Goal: Feedback & Contribution: Submit feedback/report problem

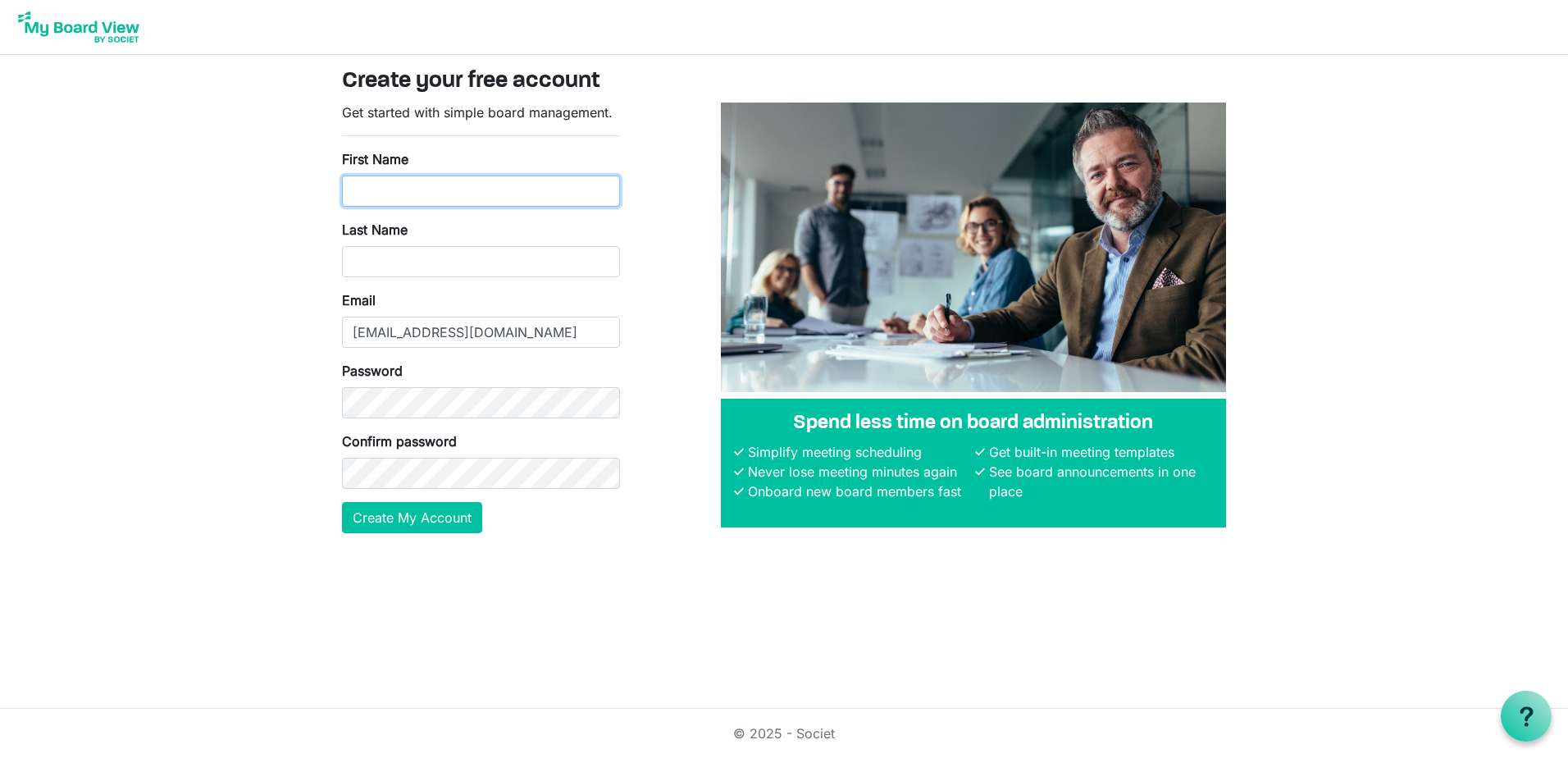
click at [366, 178] on input "First Name" at bounding box center [481, 191] width 278 height 31
type input "[PERSON_NAME]"
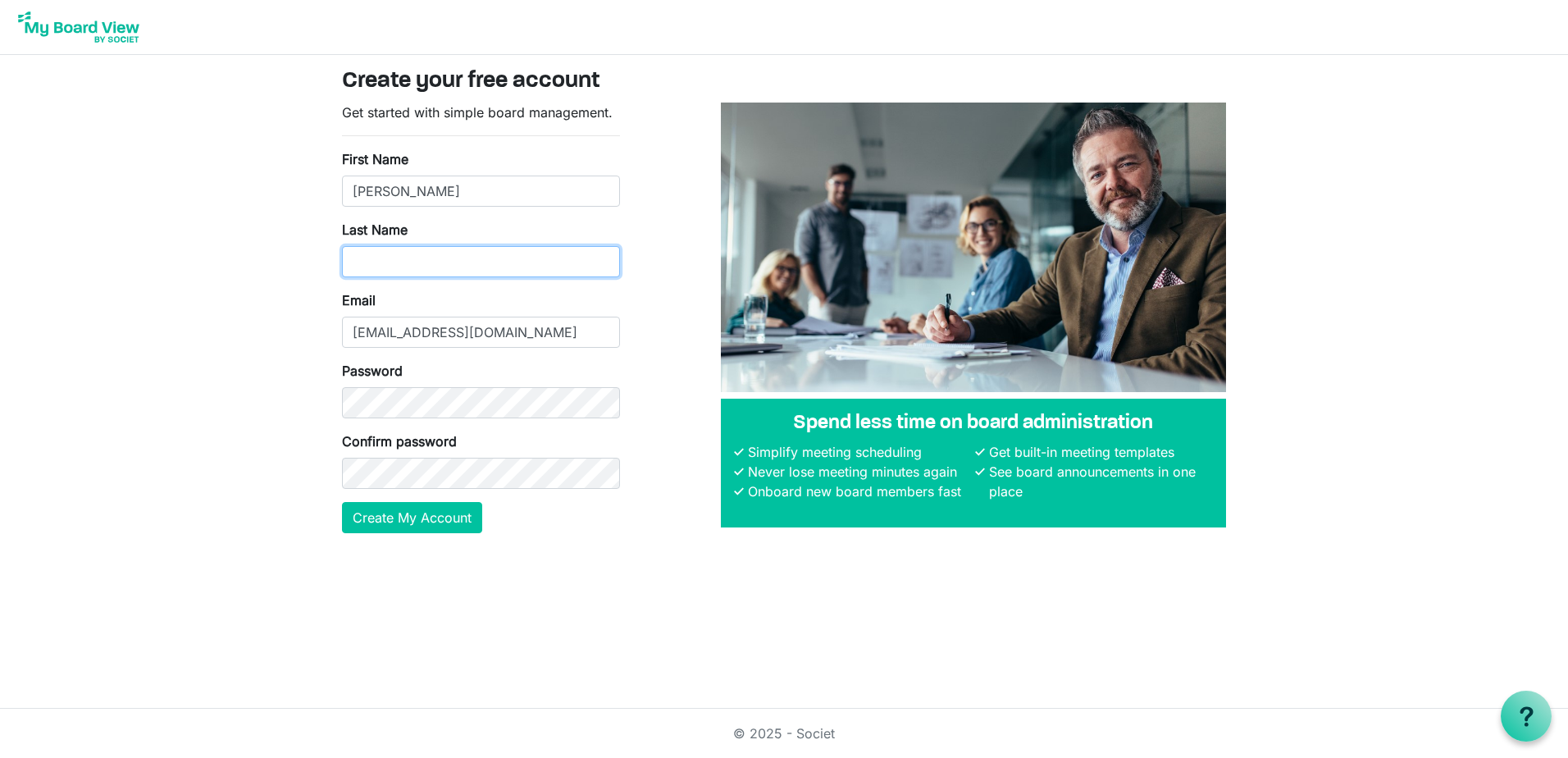
type input "Philipovitch"
click at [425, 508] on button "Create My Account" at bounding box center [412, 518] width 140 height 31
click at [392, 520] on button "Create My Account" at bounding box center [412, 518] width 140 height 31
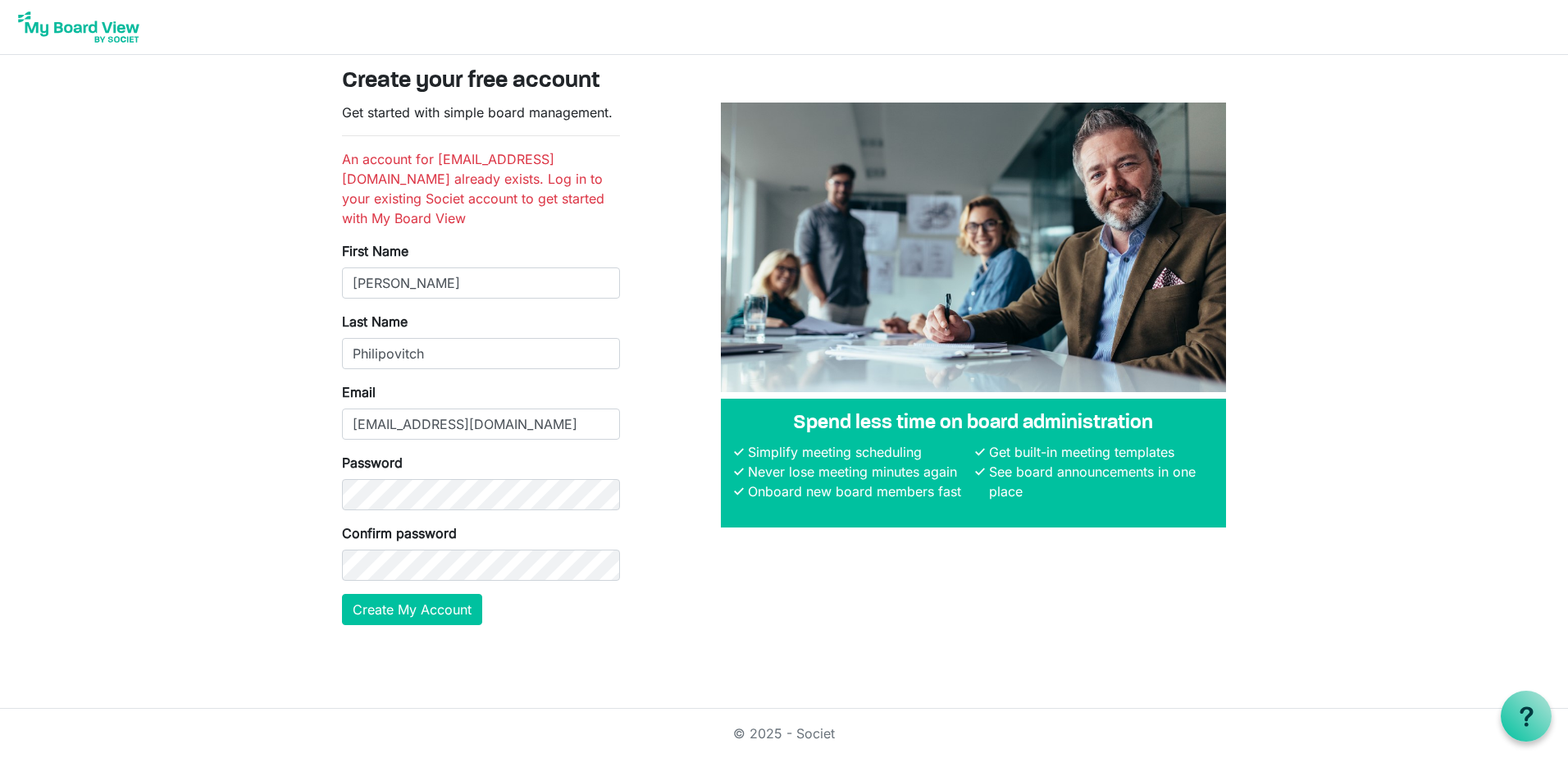
click at [503, 163] on li "An account for kerryfphil@gmail.com already exists. Log in to your existing Soc…" at bounding box center [481, 189] width 278 height 79
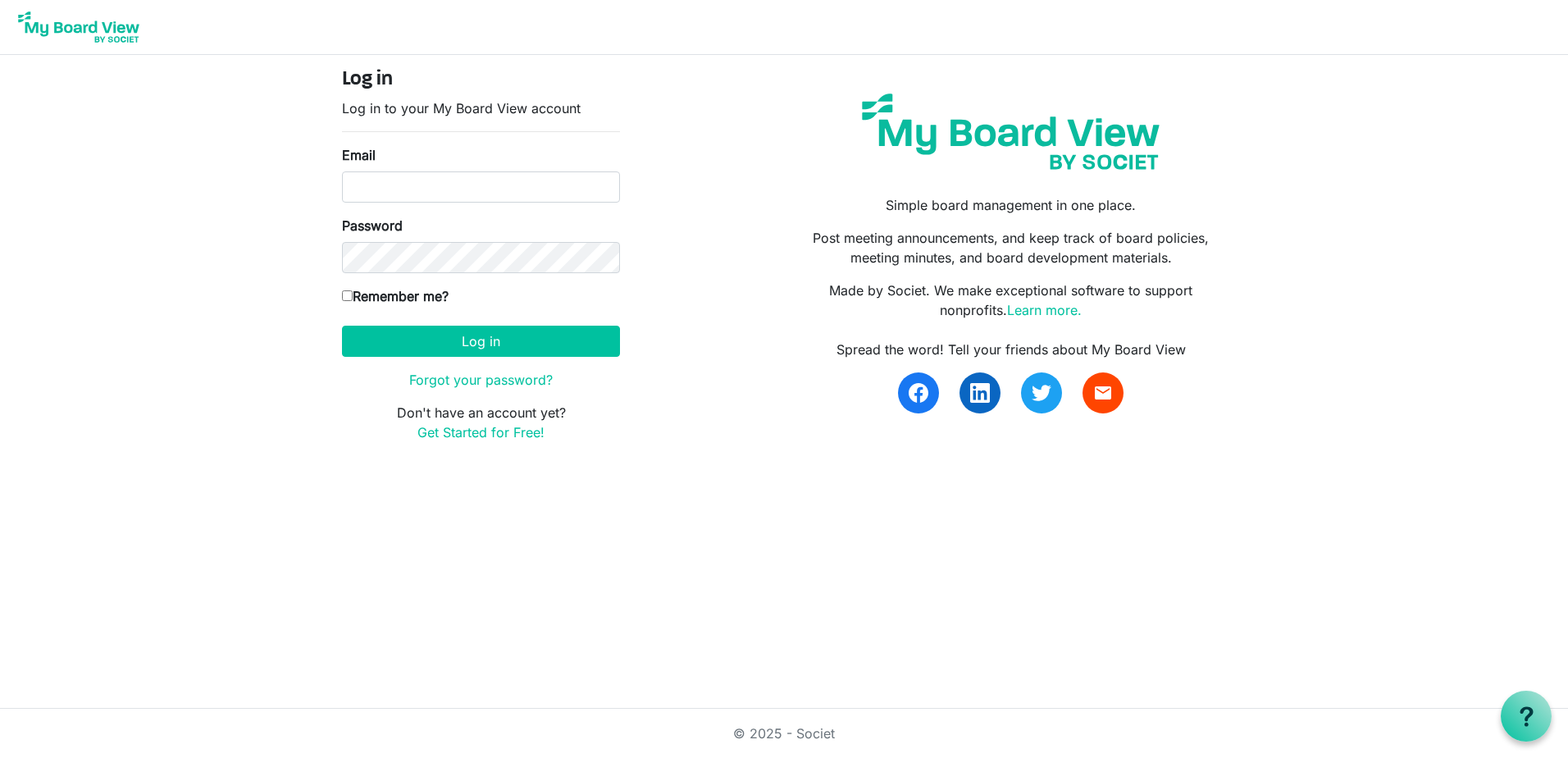
click at [415, 168] on div "Email" at bounding box center [481, 175] width 278 height 58
click at [413, 190] on input "Email" at bounding box center [481, 187] width 278 height 31
type input "[EMAIL_ADDRESS][DOMAIN_NAME]"
click at [345, 298] on input "Remember me?" at bounding box center [347, 295] width 11 height 11
checkbox input "true"
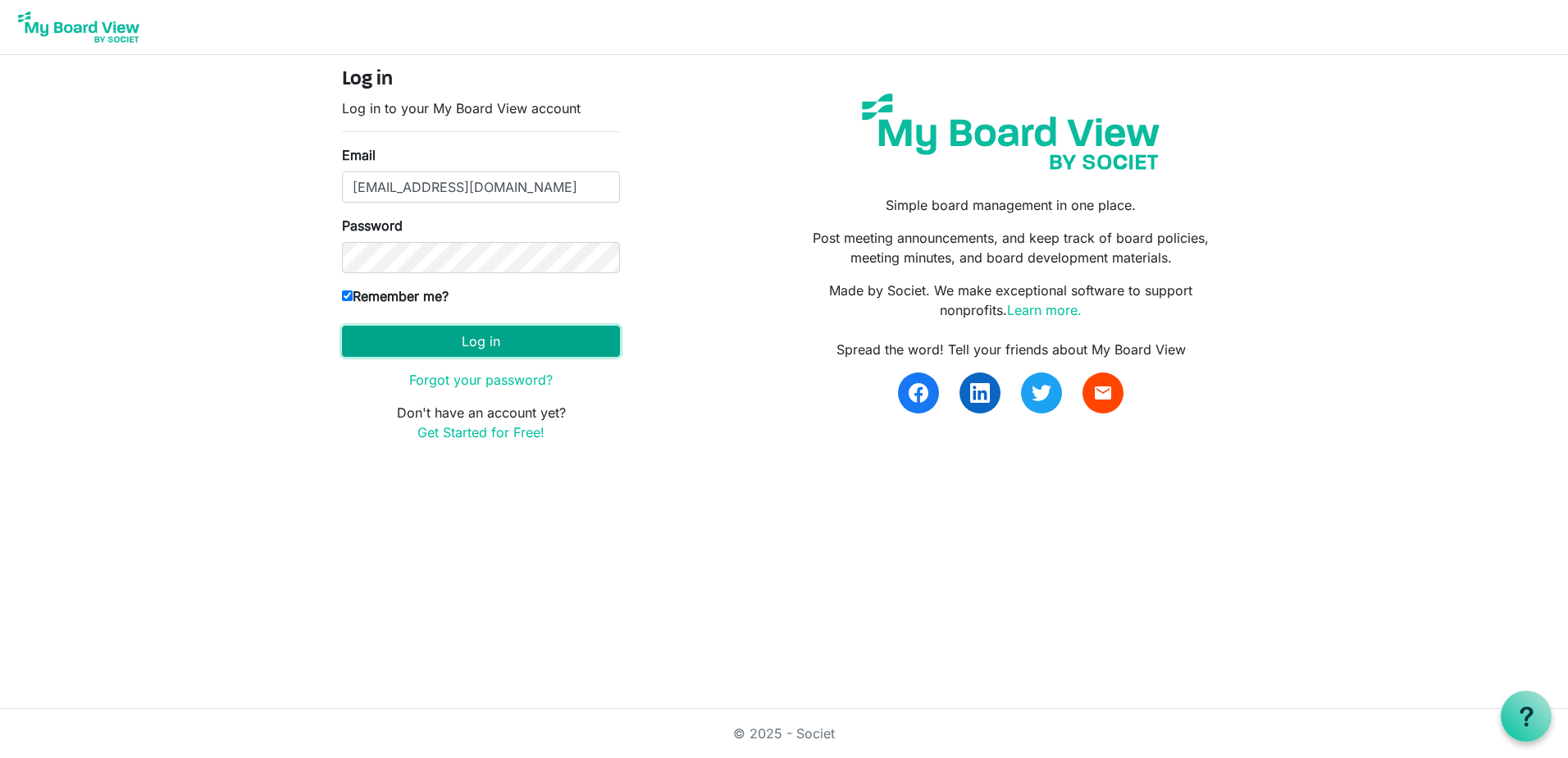
click at [459, 350] on button "Log in" at bounding box center [481, 341] width 278 height 31
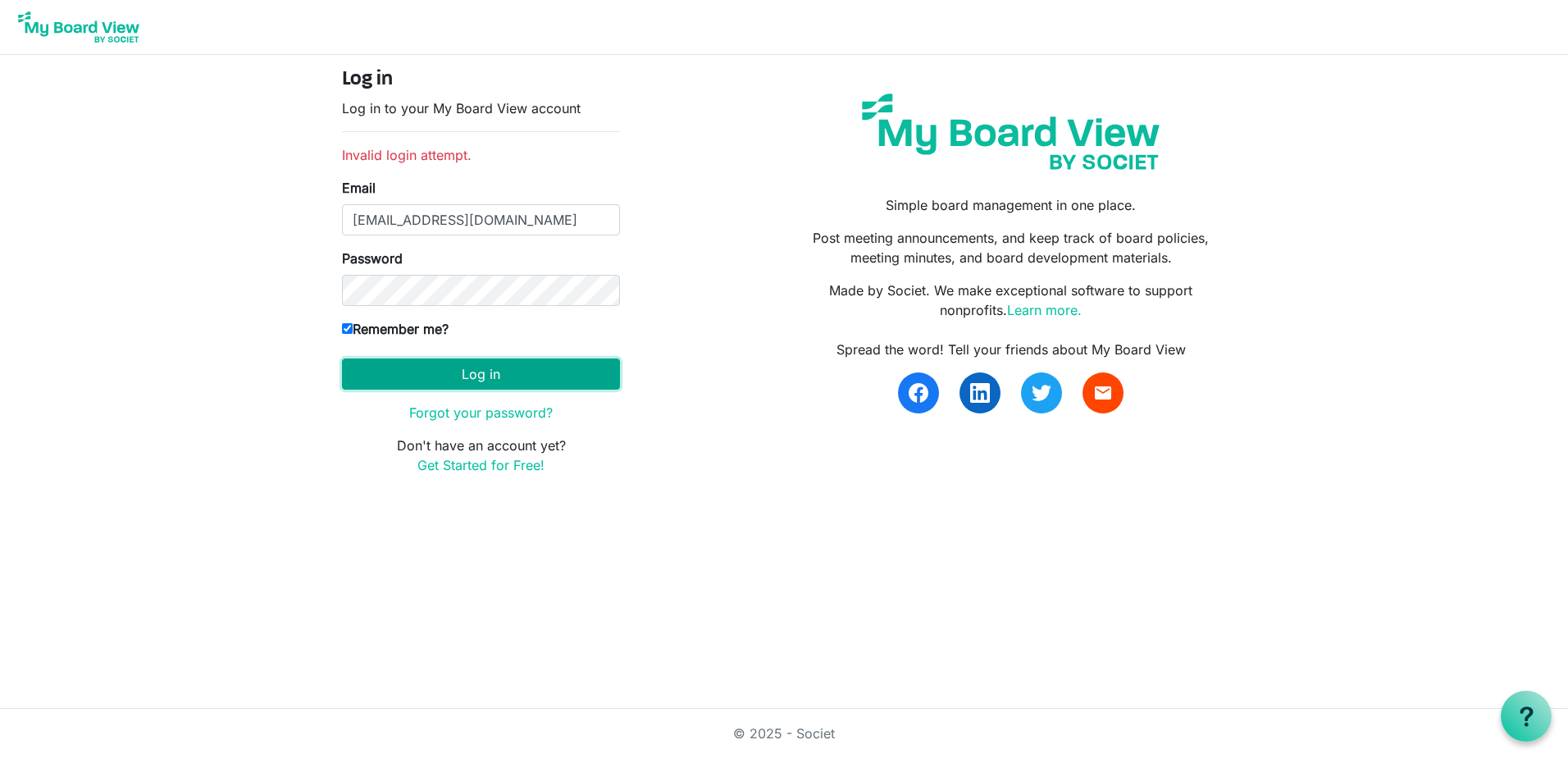
click at [471, 377] on button "Log in" at bounding box center [481, 374] width 278 height 31
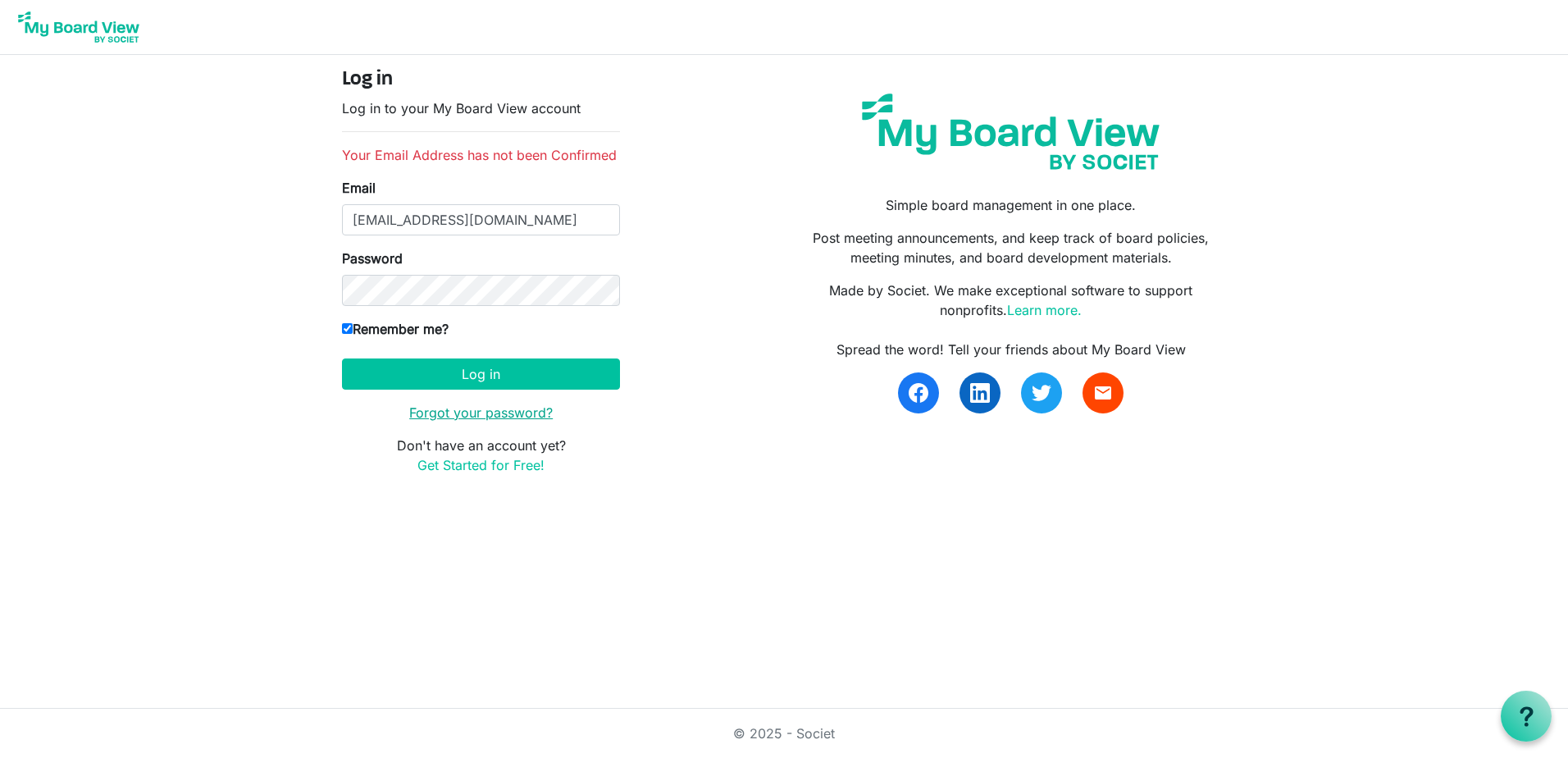
click at [473, 414] on link "Forgot your password?" at bounding box center [480, 412] width 144 height 16
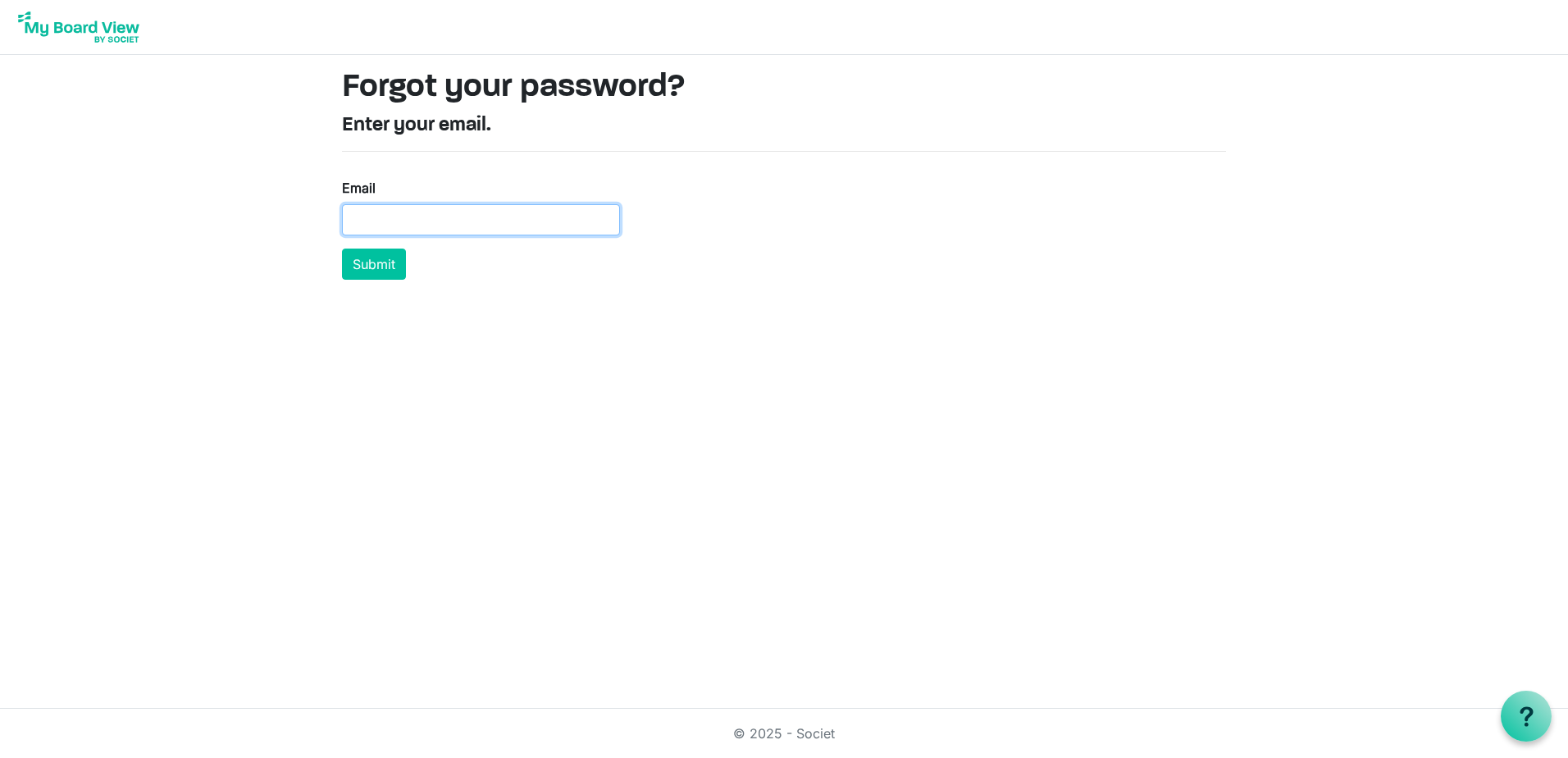
click at [386, 213] on input "Email" at bounding box center [481, 220] width 278 height 31
type input "[EMAIL_ADDRESS][DOMAIN_NAME]"
click at [370, 258] on button "Submit" at bounding box center [374, 264] width 64 height 31
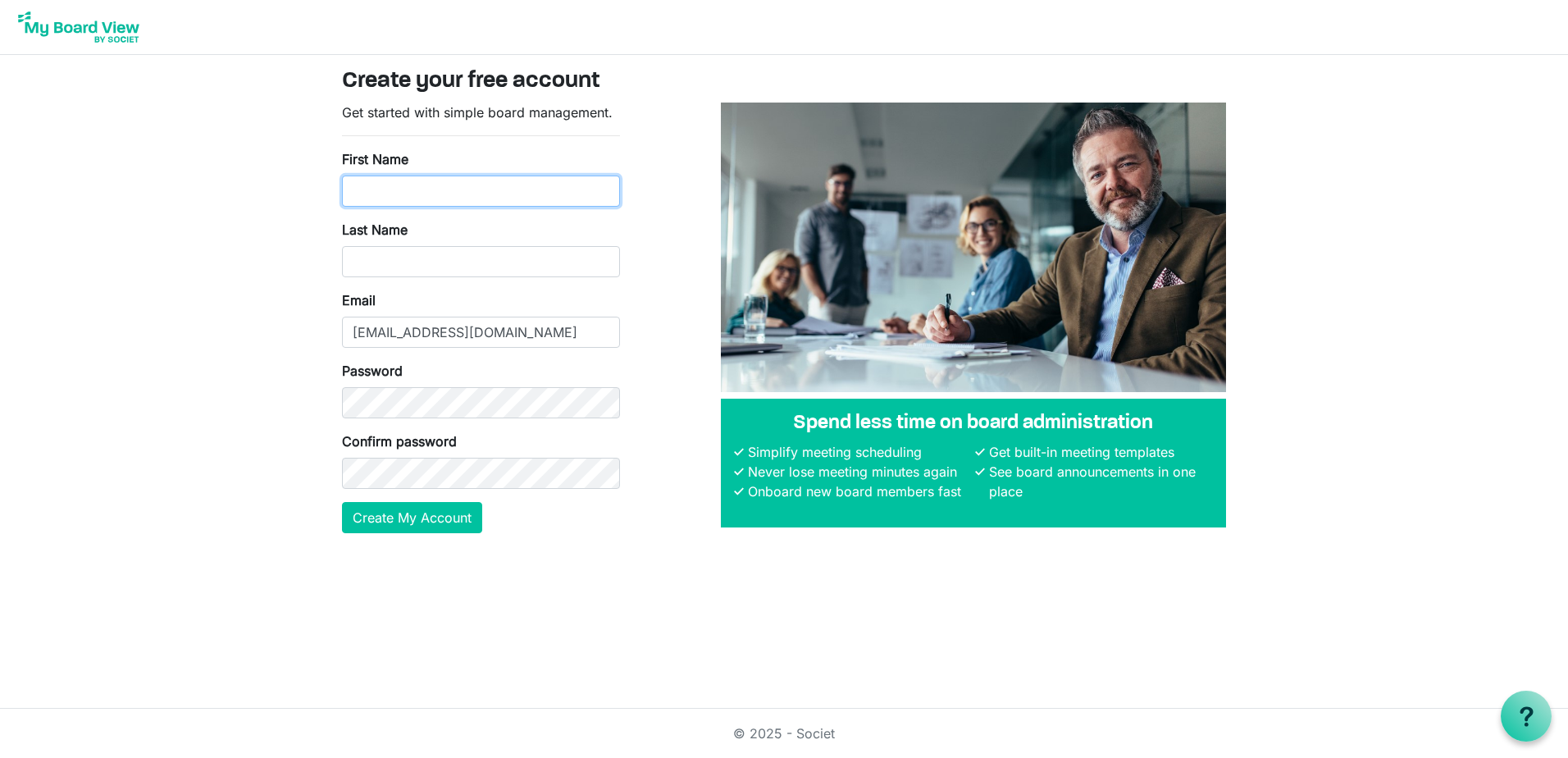
click at [420, 194] on input "First Name" at bounding box center [481, 191] width 278 height 31
type input "[PERSON_NAME]"
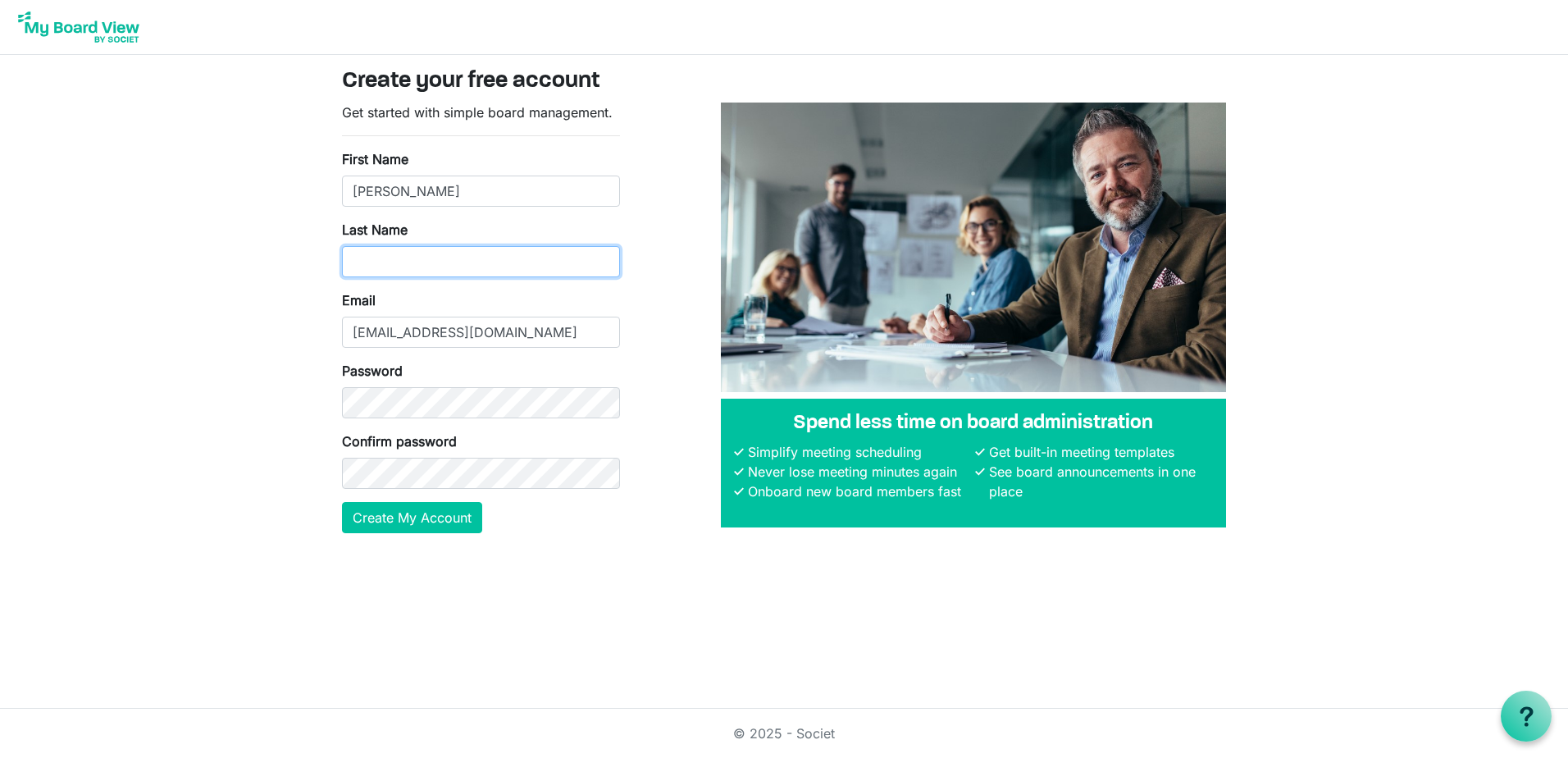
type input "Philipovitch"
click at [416, 513] on button "Create My Account" at bounding box center [412, 518] width 140 height 31
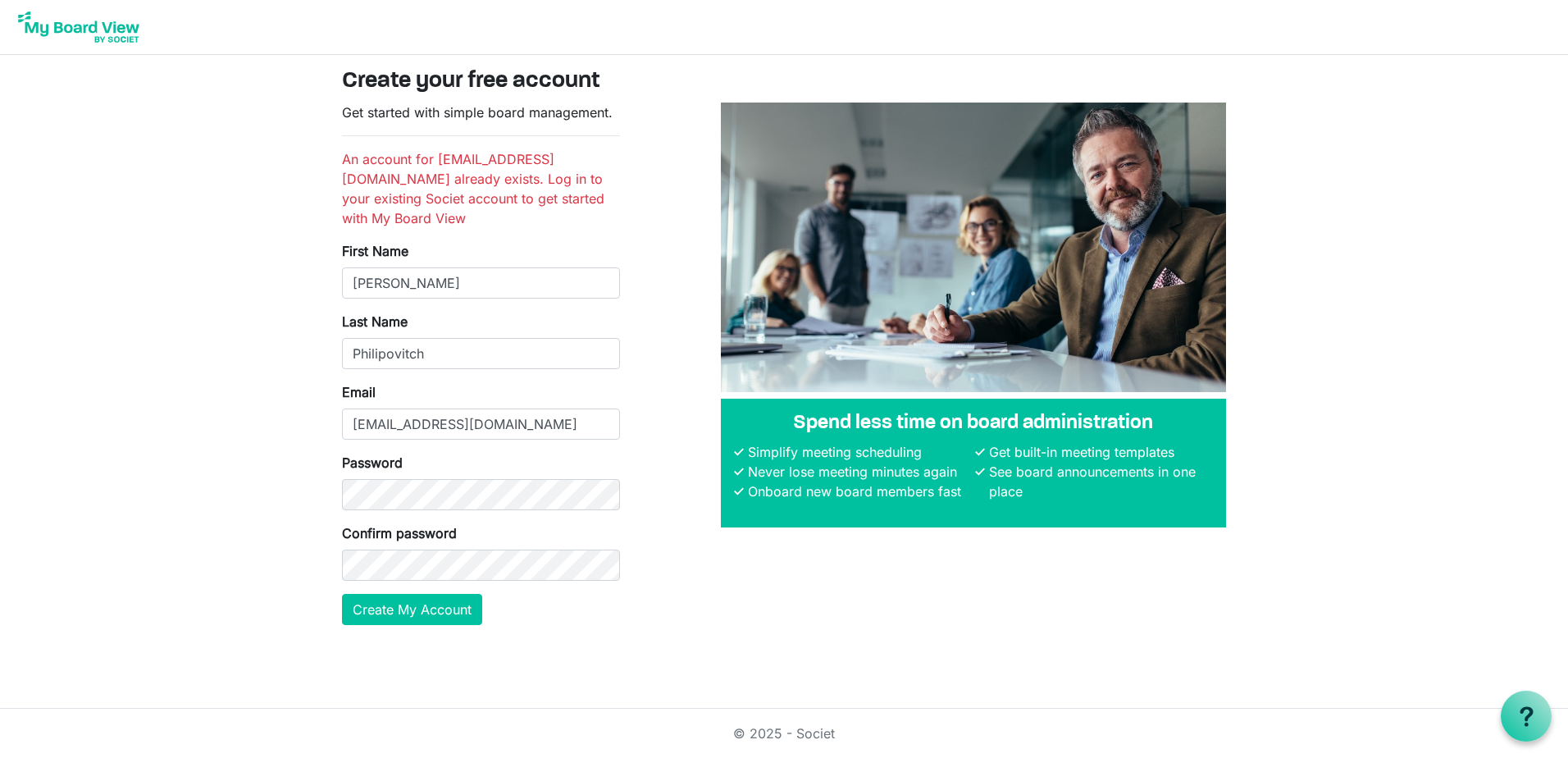
click at [434, 173] on li "An account for [EMAIL_ADDRESS][DOMAIN_NAME] already exists. Log in to your exis…" at bounding box center [481, 189] width 278 height 79
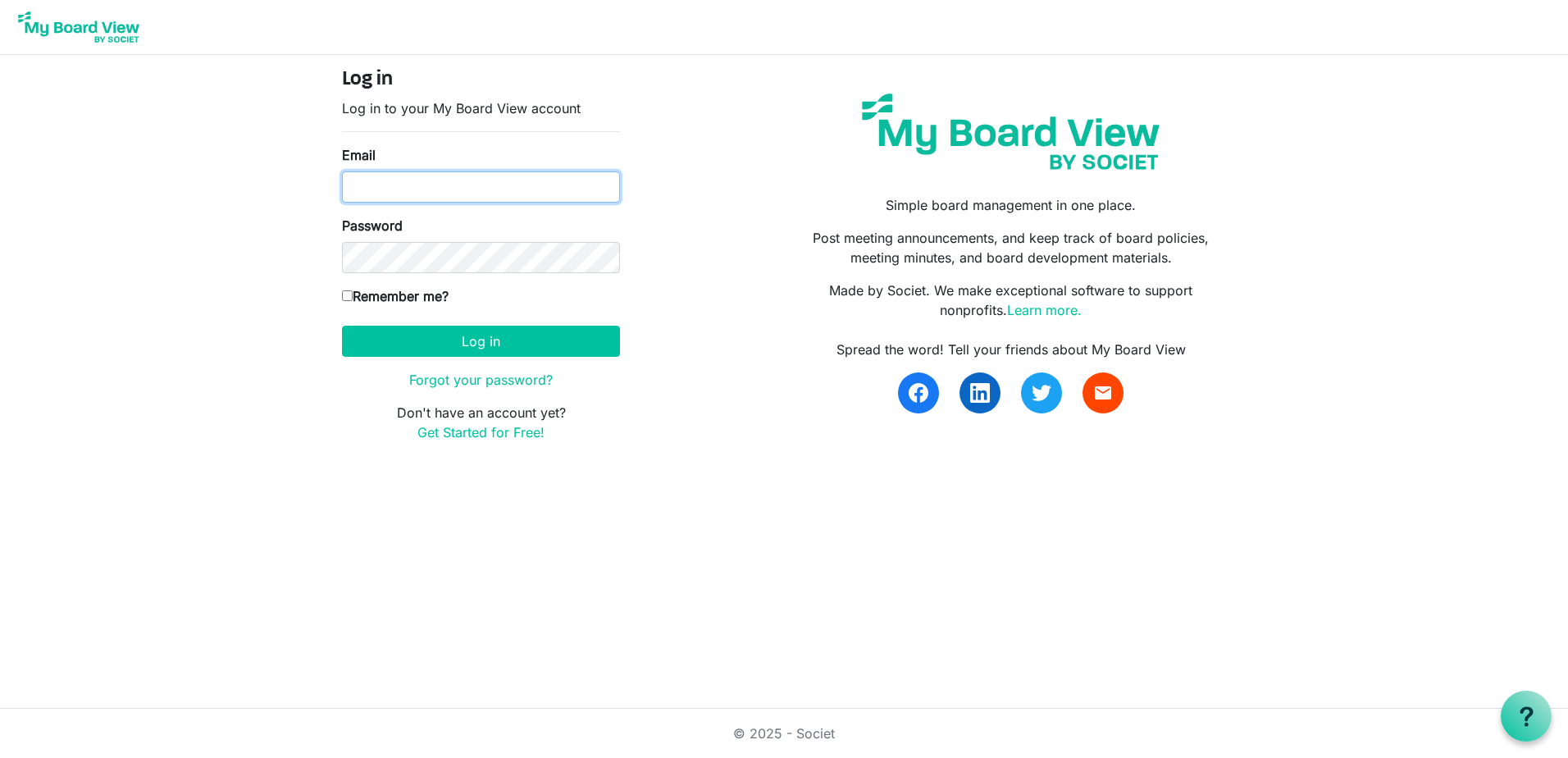
click at [416, 185] on input "Email" at bounding box center [481, 187] width 278 height 31
type input "[EMAIL_ADDRESS][DOMAIN_NAME]"
click at [342, 296] on input "Remember me?" at bounding box center [347, 295] width 11 height 11
checkbox input "true"
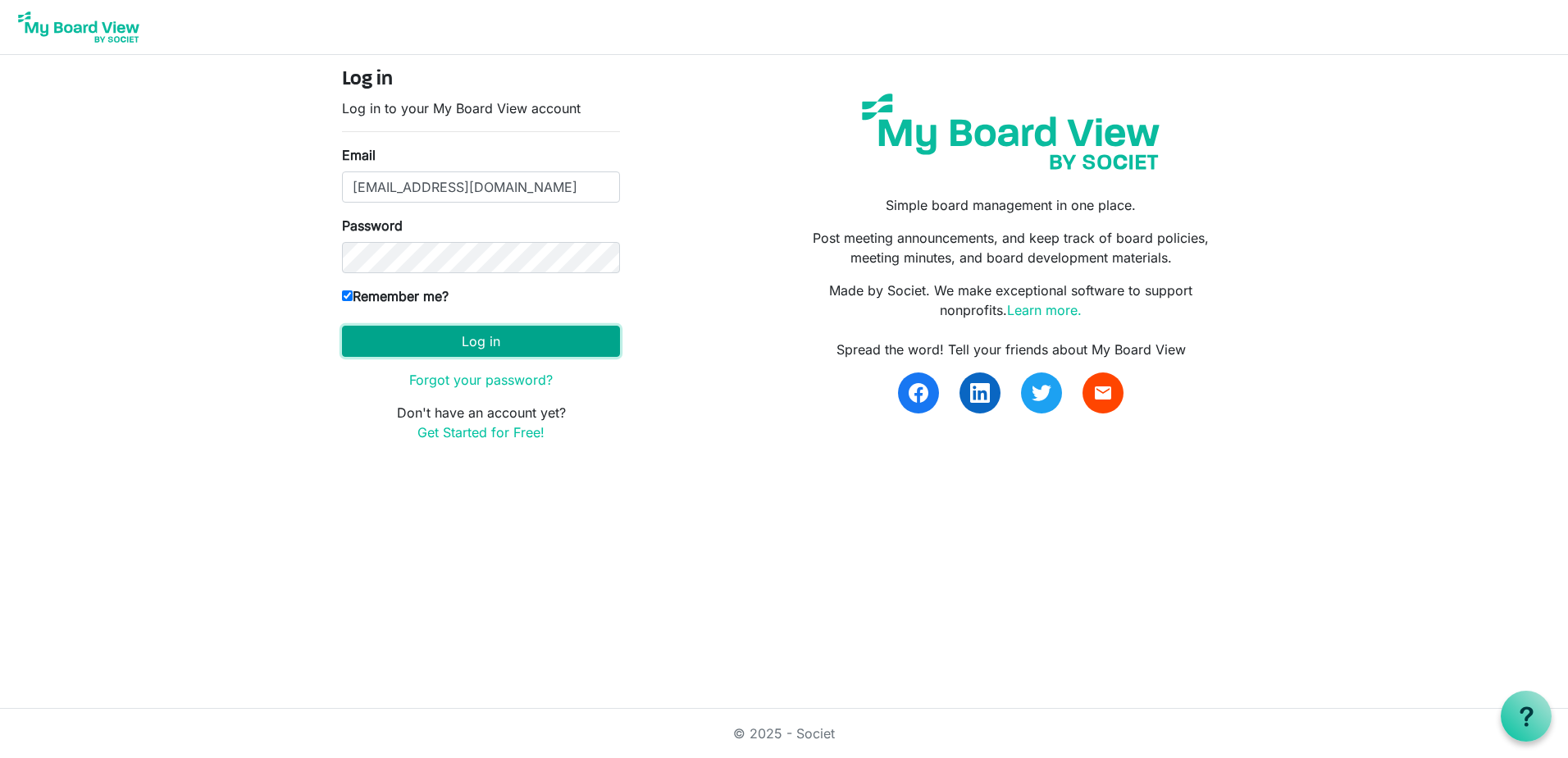
click at [482, 341] on button "Log in" at bounding box center [481, 341] width 278 height 31
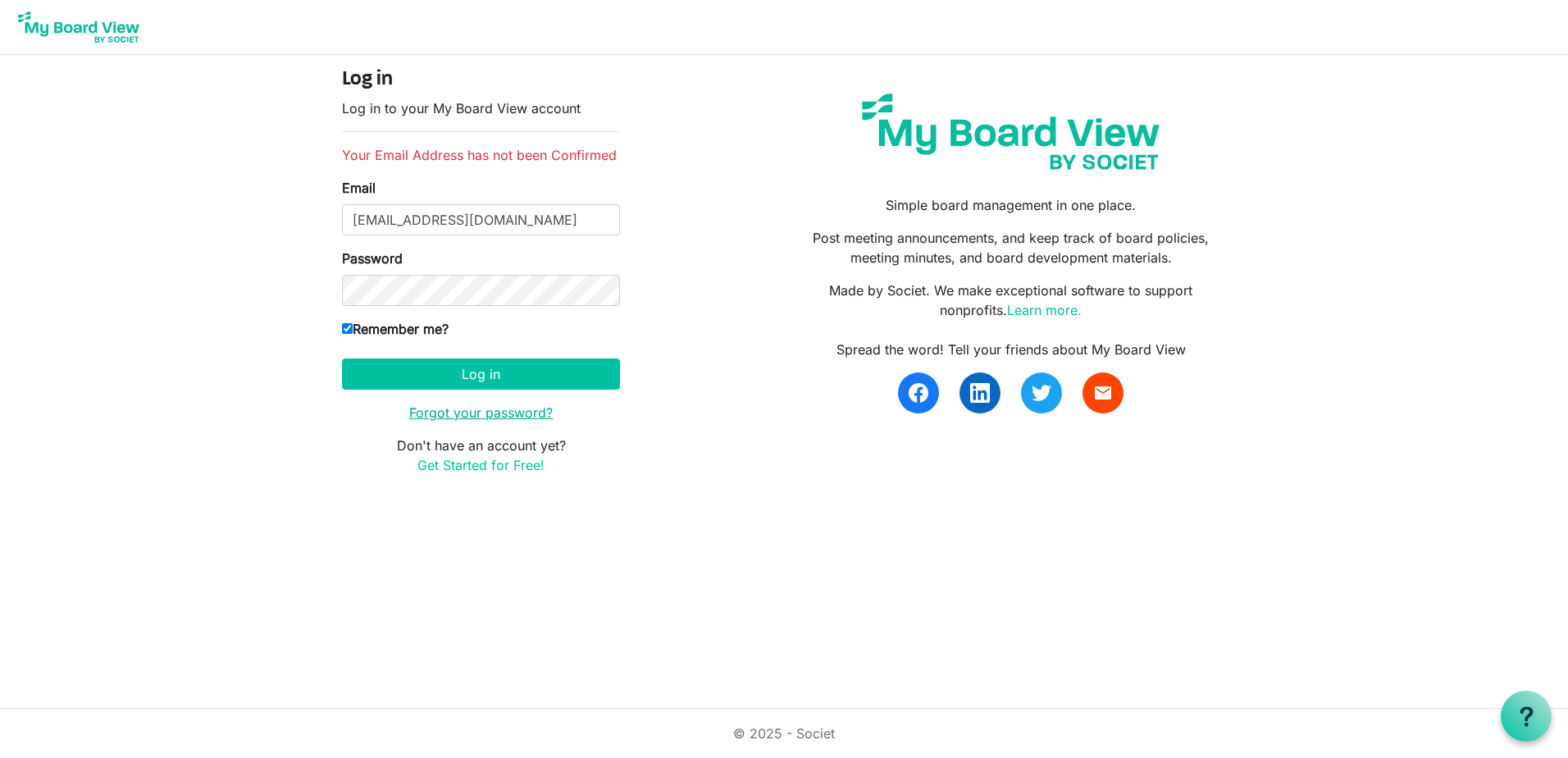
click at [443, 417] on link "Forgot your password?" at bounding box center [480, 412] width 144 height 16
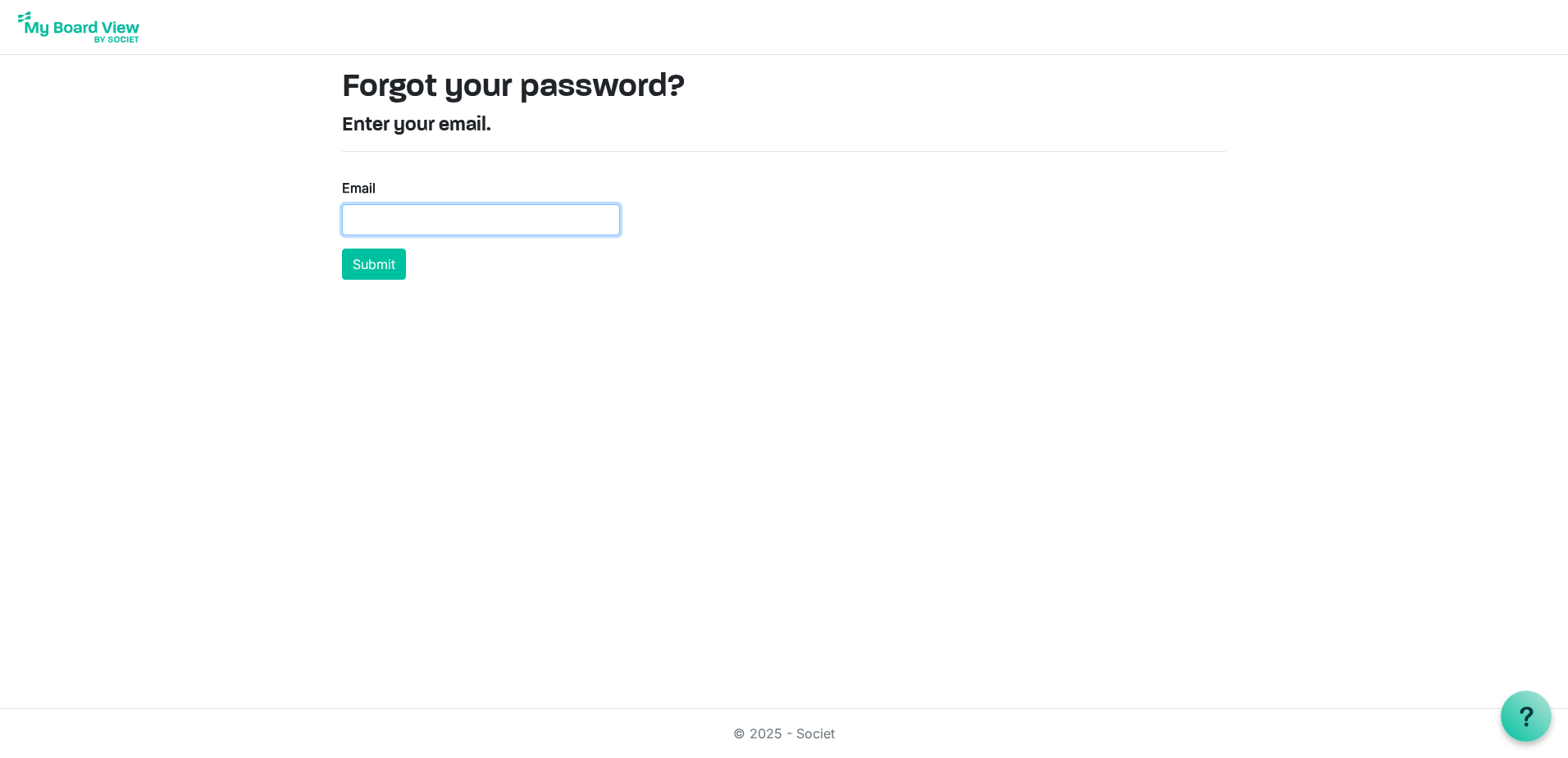
click at [376, 230] on input "Email" at bounding box center [481, 220] width 278 height 31
type input "[EMAIL_ADDRESS][DOMAIN_NAME]"
click at [375, 260] on button "Submit" at bounding box center [374, 264] width 64 height 31
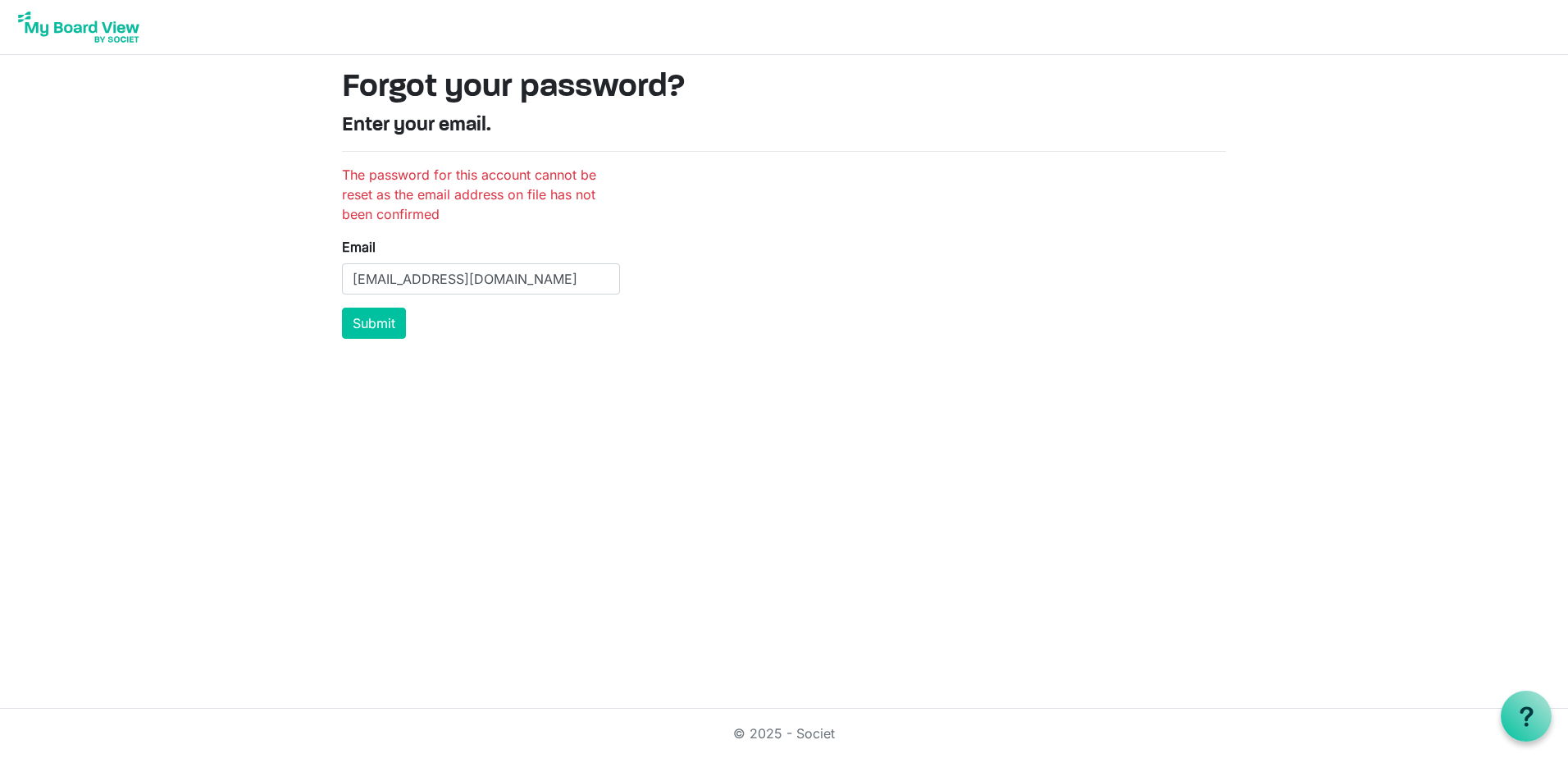
click at [56, 27] on img at bounding box center [79, 27] width 131 height 41
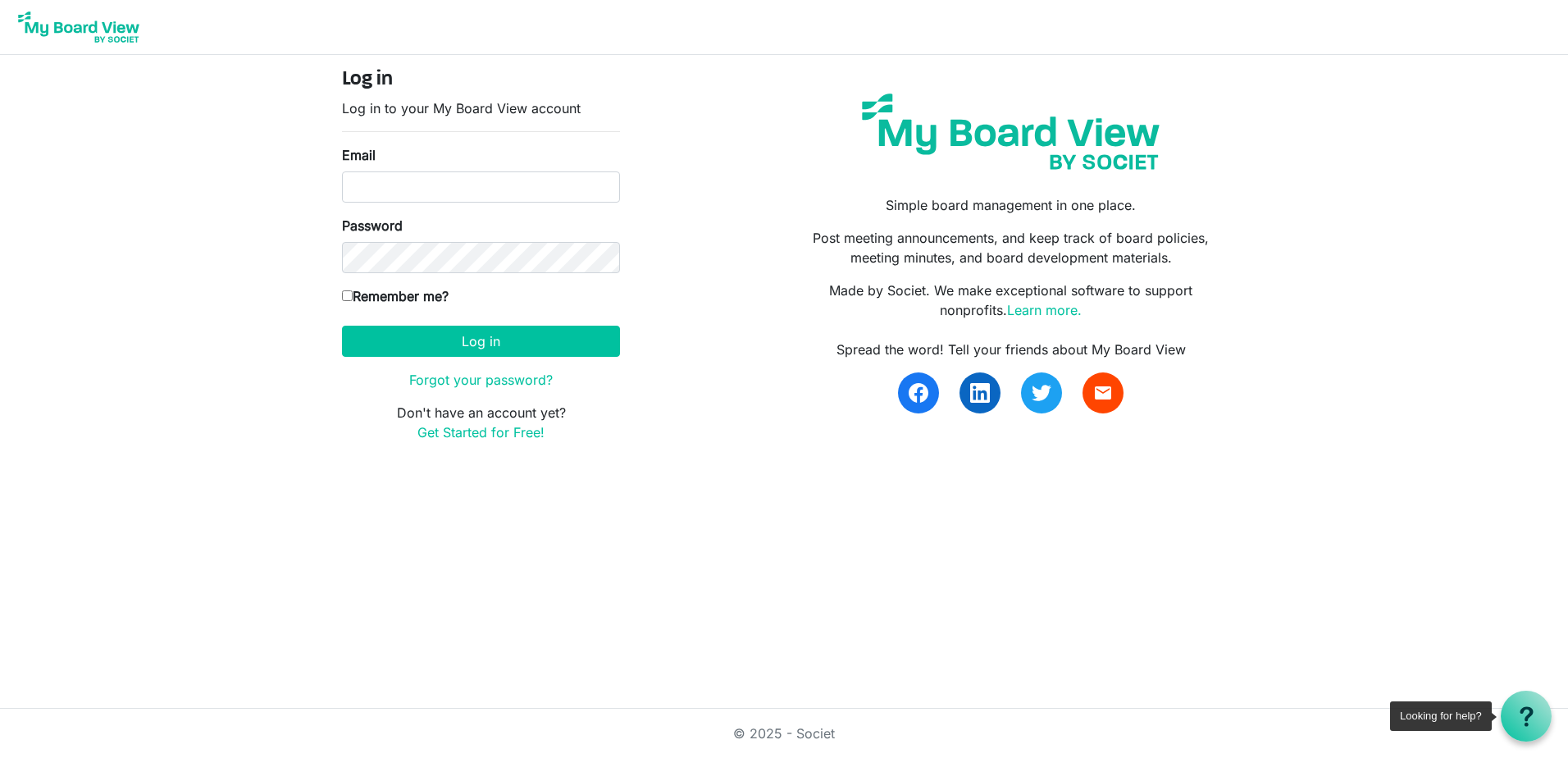
click at [1526, 717] on use at bounding box center [1527, 716] width 14 height 19
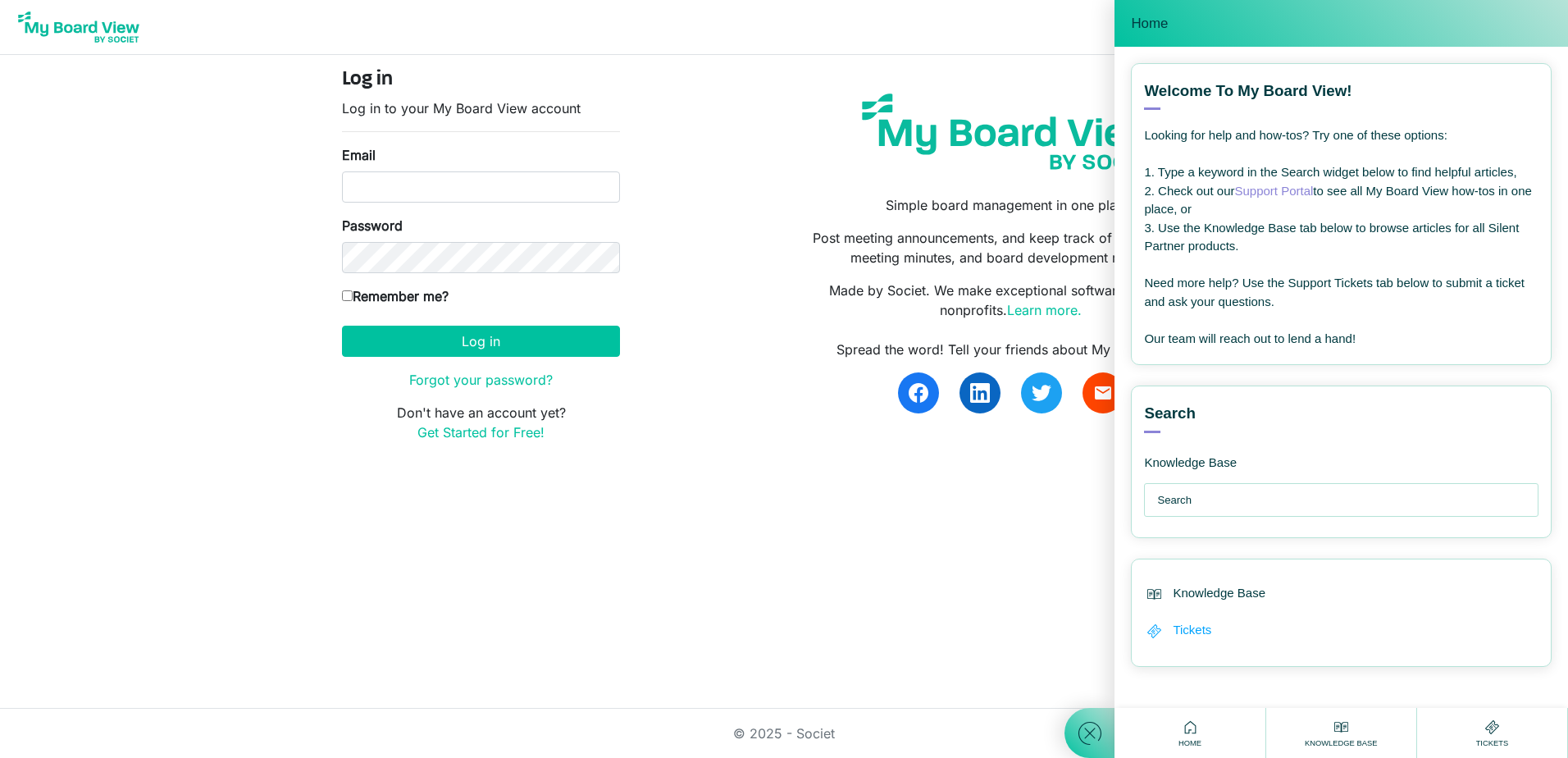
click at [1186, 633] on span "Tickets" at bounding box center [1192, 631] width 39 height 19
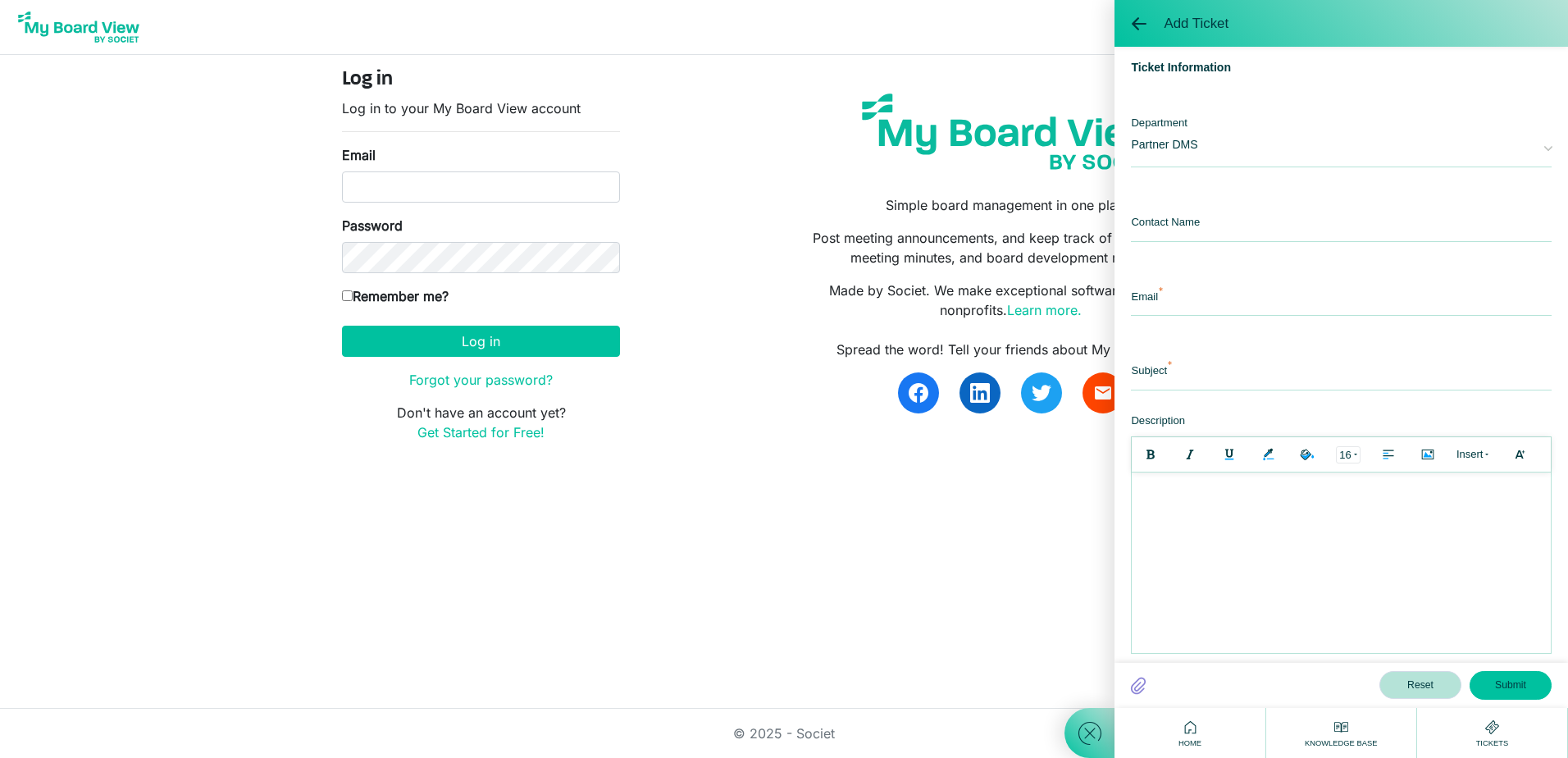
click at [1186, 157] on span "Partner DMS" at bounding box center [1329, 143] width 396 height 54
drag, startPoint x: 1181, startPoint y: 236, endPoint x: 1173, endPoint y: 233, distance: 8.5
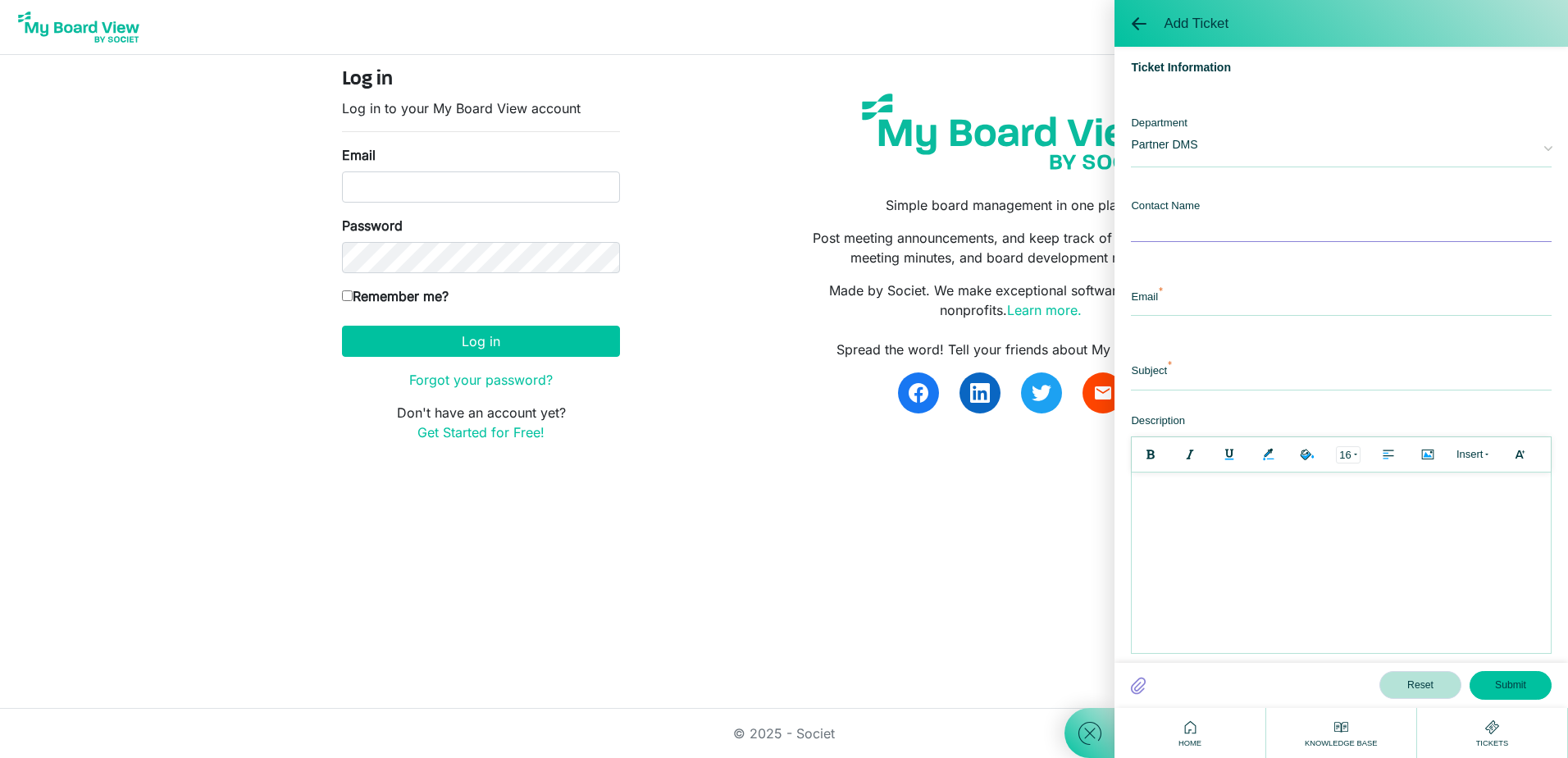
click at [1179, 235] on input "text" at bounding box center [1341, 224] width 420 height 36
type input "[PERSON_NAME]"
type input "e"
type input "[EMAIL_ADDRESS][DOMAIN_NAME]"
click at [1192, 382] on input "text" at bounding box center [1341, 372] width 420 height 36
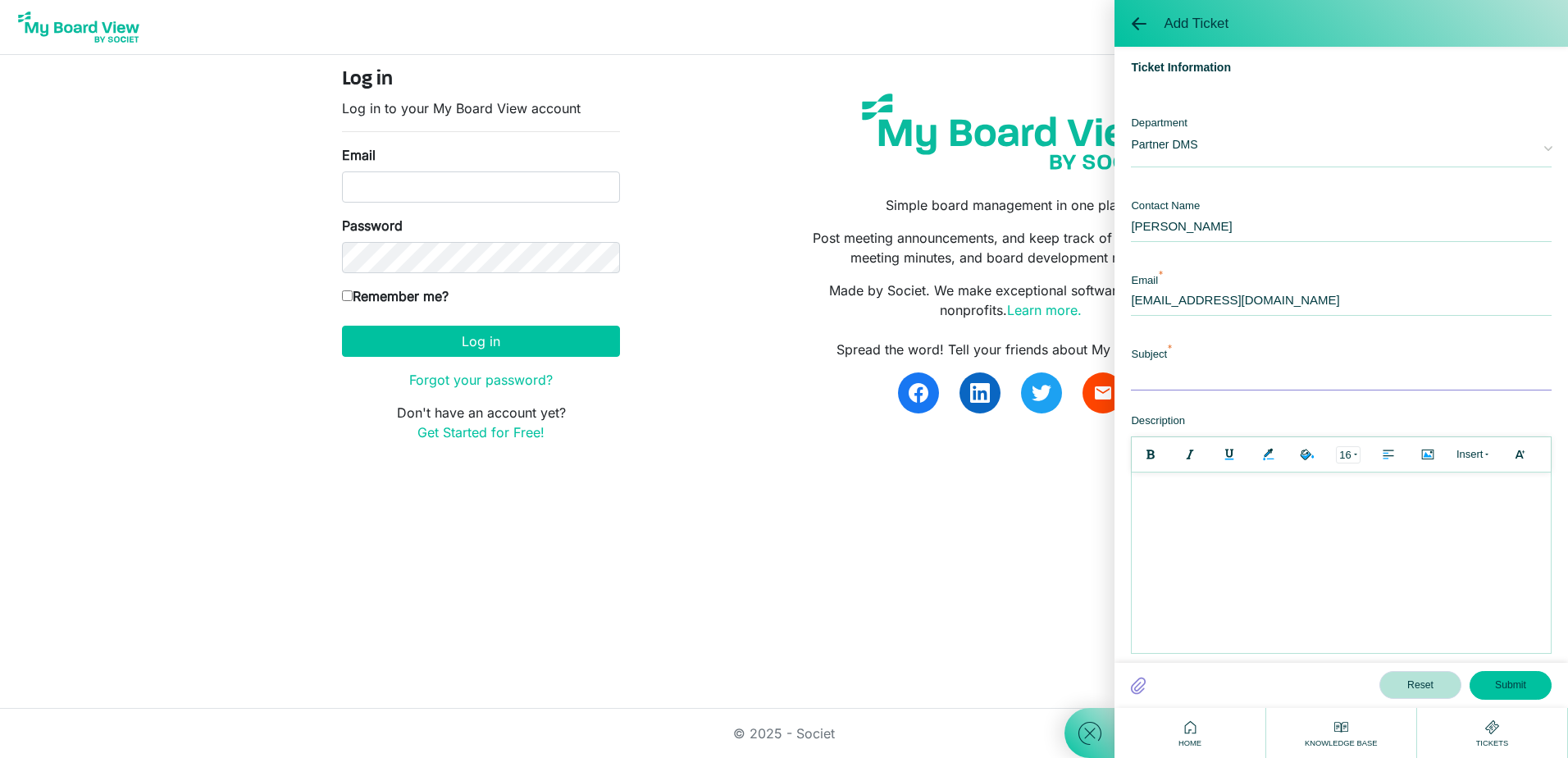
click at [1133, 377] on input "text" at bounding box center [1341, 372] width 420 height 36
type input "Can't log in"
click at [1246, 505] on div "I don't believe I've set up an account with My Board View. When I try to do so,…" at bounding box center [1341, 498] width 403 height 35
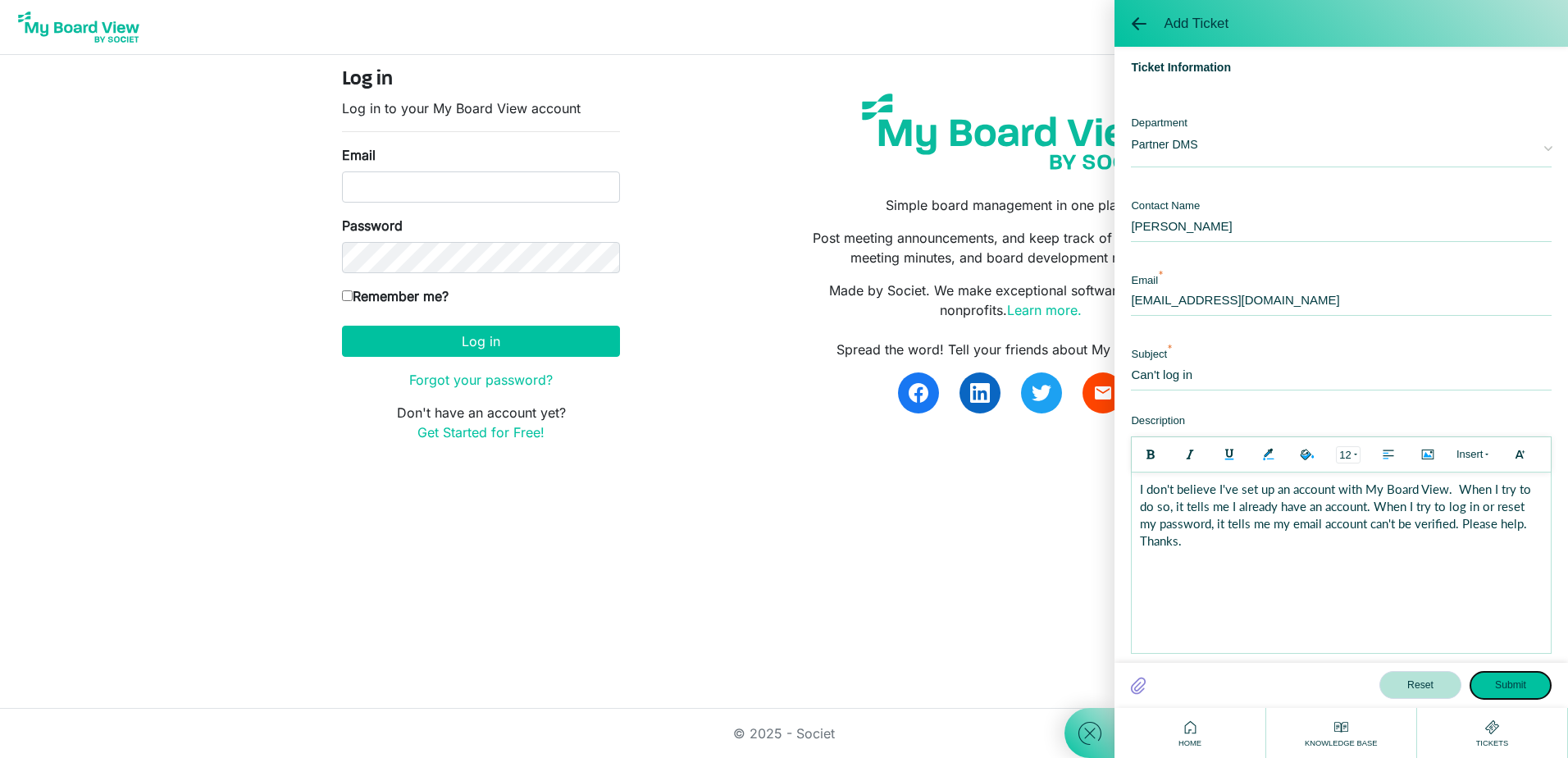
click at [1509, 682] on button "Submit" at bounding box center [1510, 685] width 82 height 28
click at [1505, 688] on button "Submit" at bounding box center [1510, 685] width 82 height 28
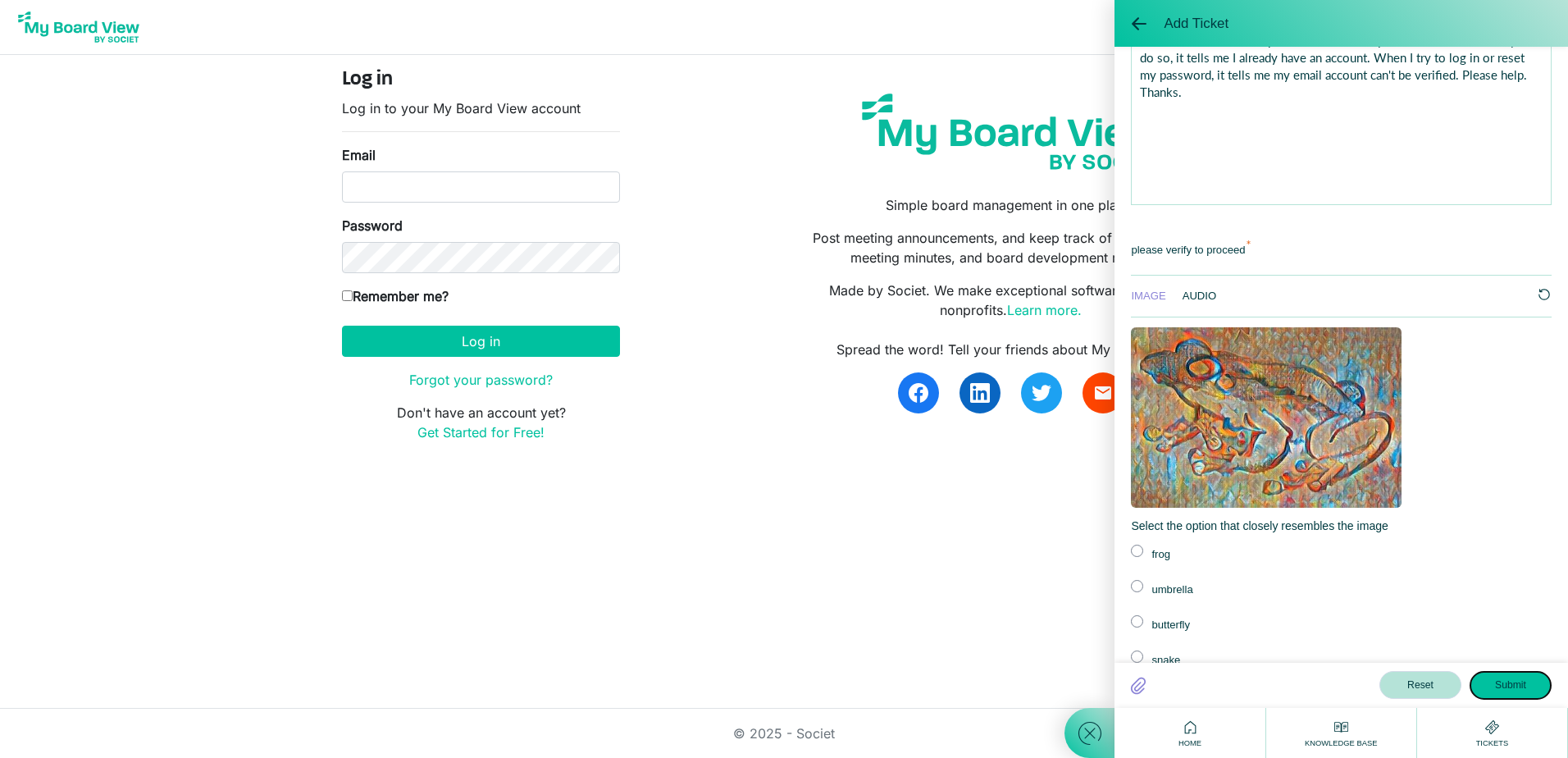
scroll to position [481, 0]
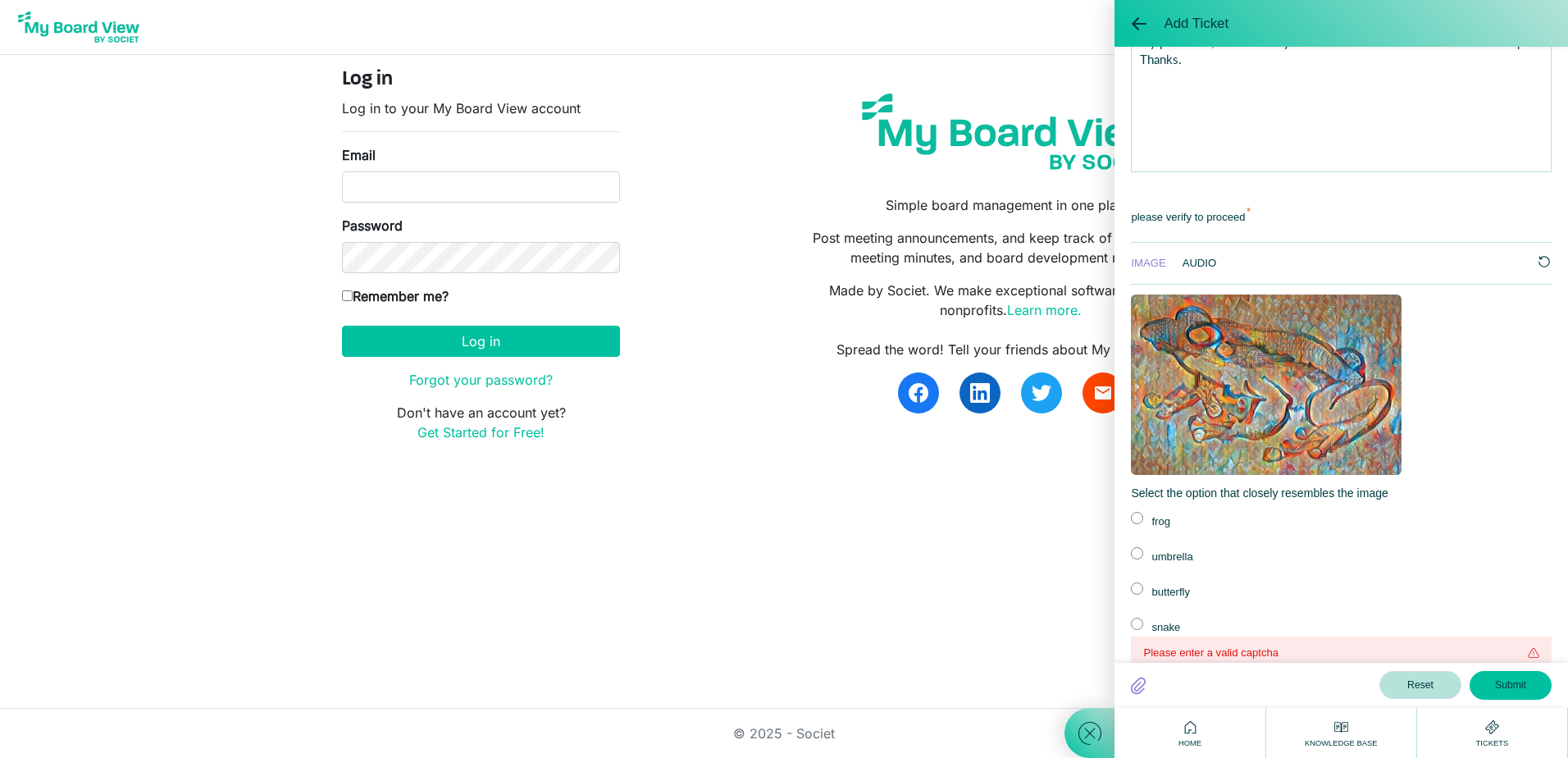
click at [1140, 519] on label at bounding box center [1137, 518] width 13 height 13
click at [0, 0] on input "radio" at bounding box center [0, 0] width 0 height 0
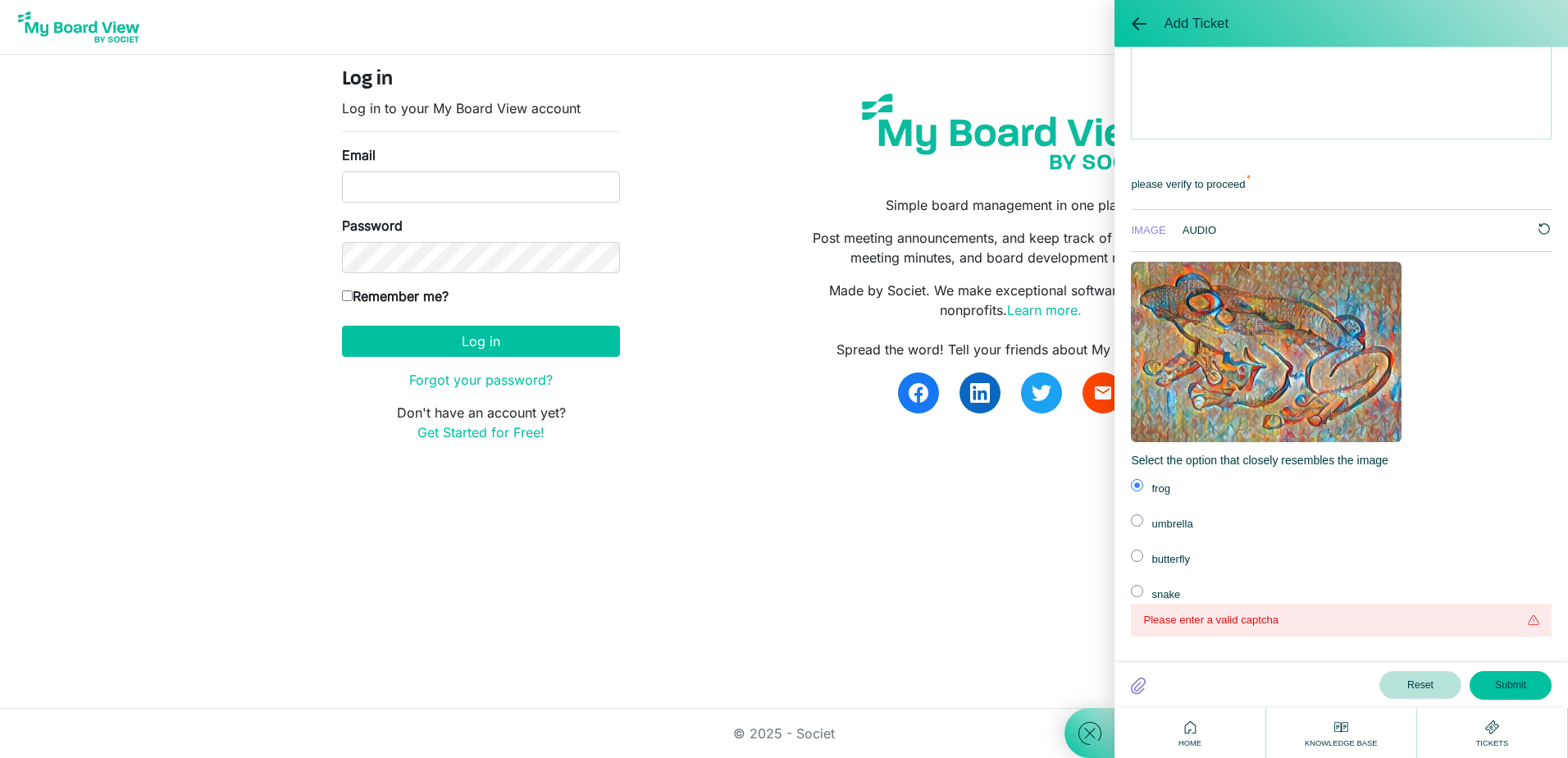
scroll to position [550, 0]
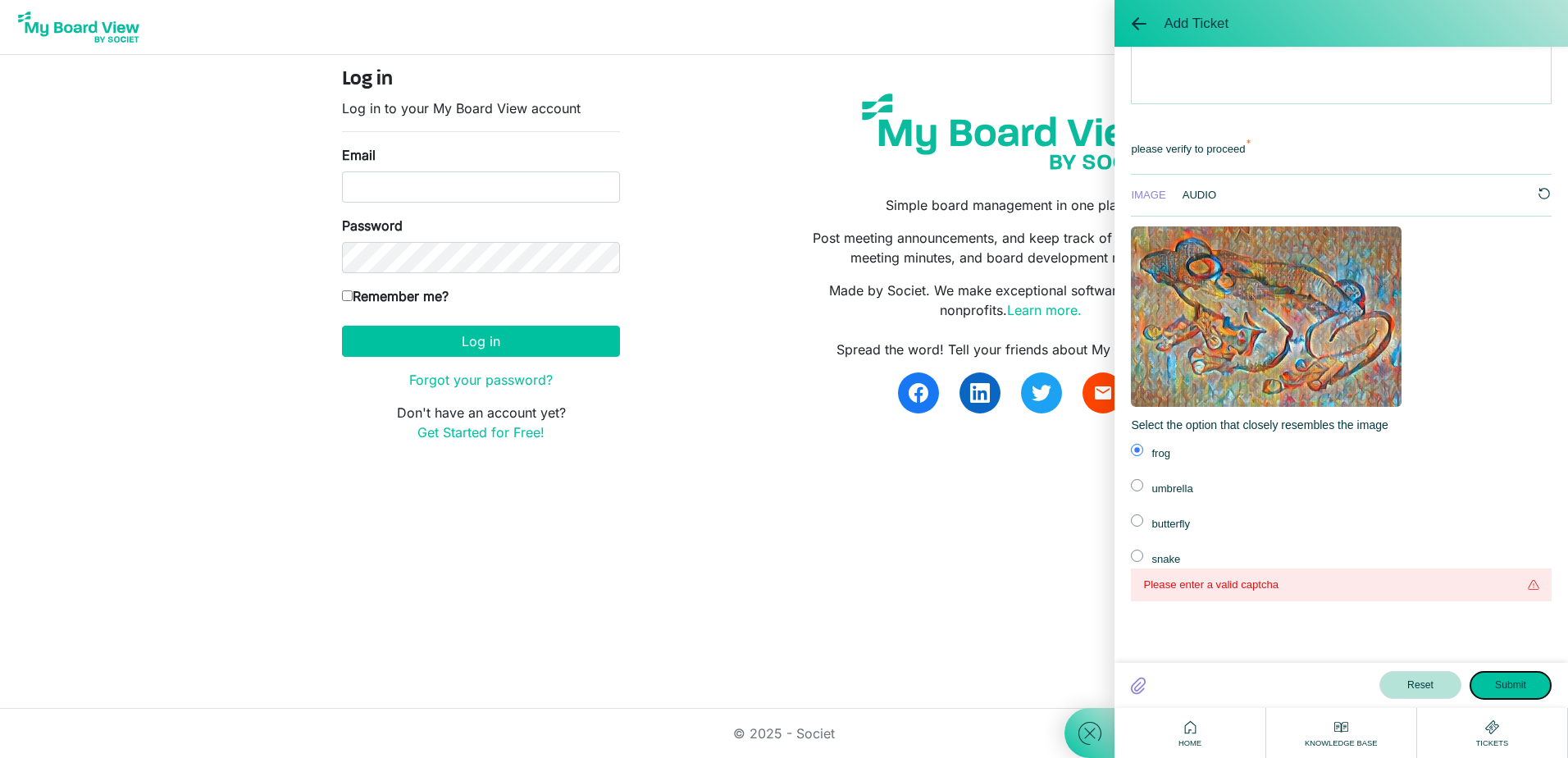
click at [1532, 690] on button "Submit" at bounding box center [1510, 685] width 82 height 28
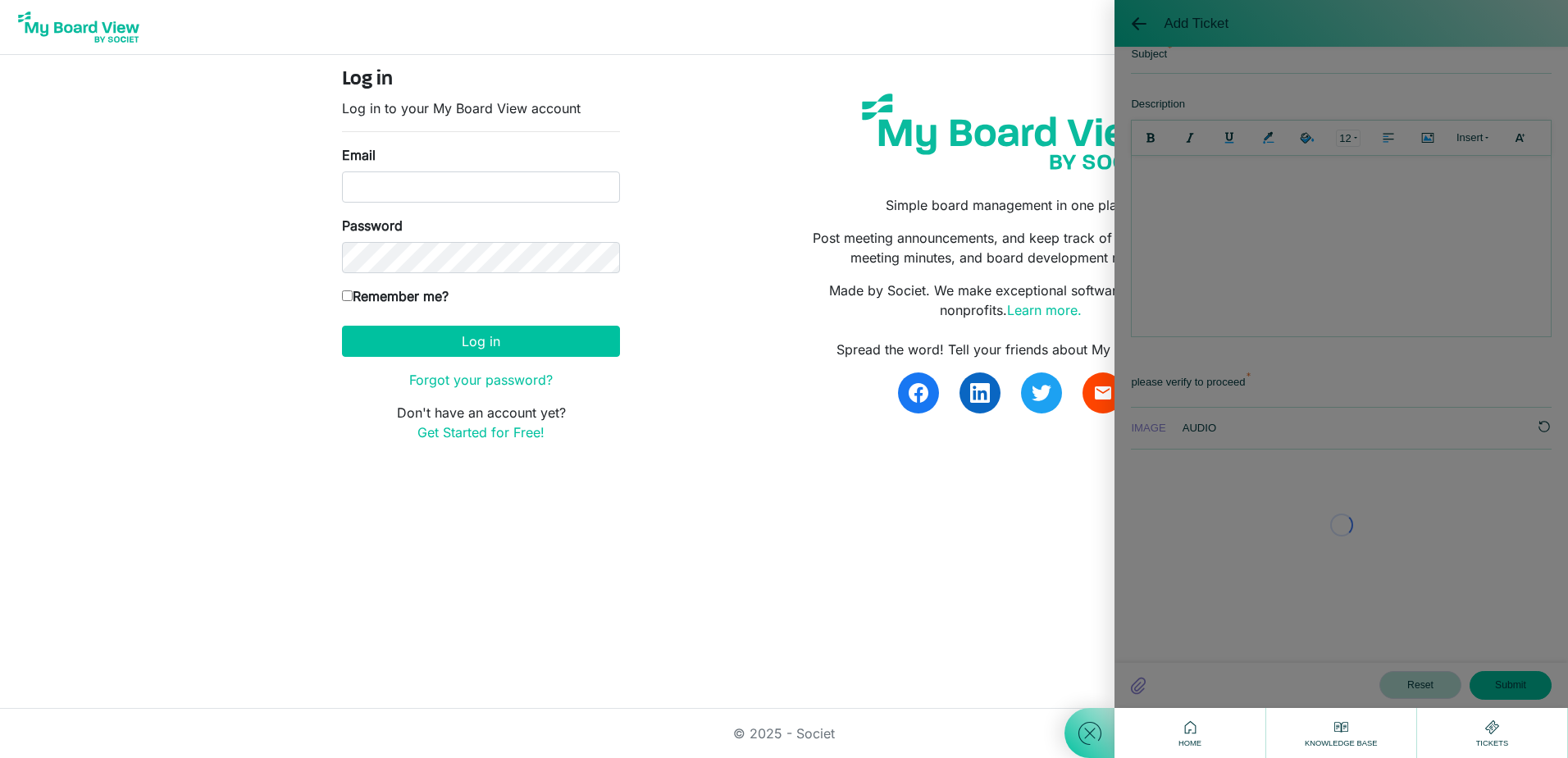
scroll to position [517, 0]
